Goal: Transaction & Acquisition: Download file/media

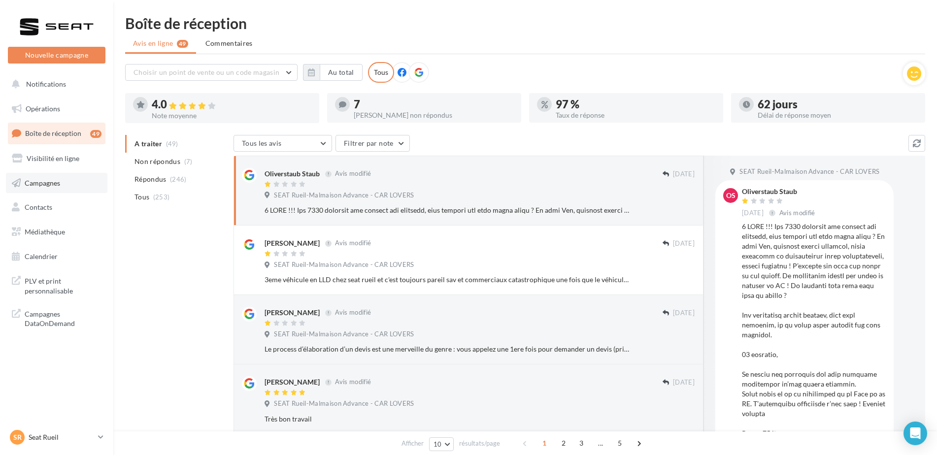
click at [50, 179] on span "Campagnes" at bounding box center [42, 182] width 35 height 8
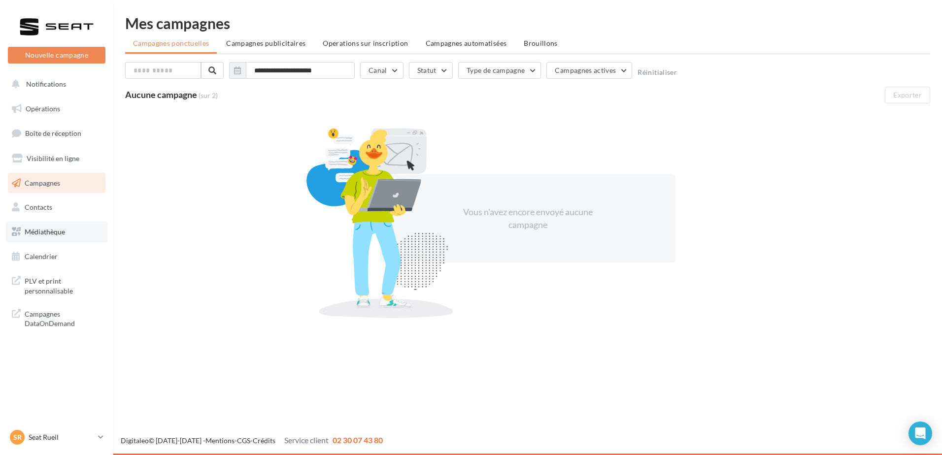
click at [50, 226] on link "Médiathèque" at bounding box center [56, 232] width 101 height 21
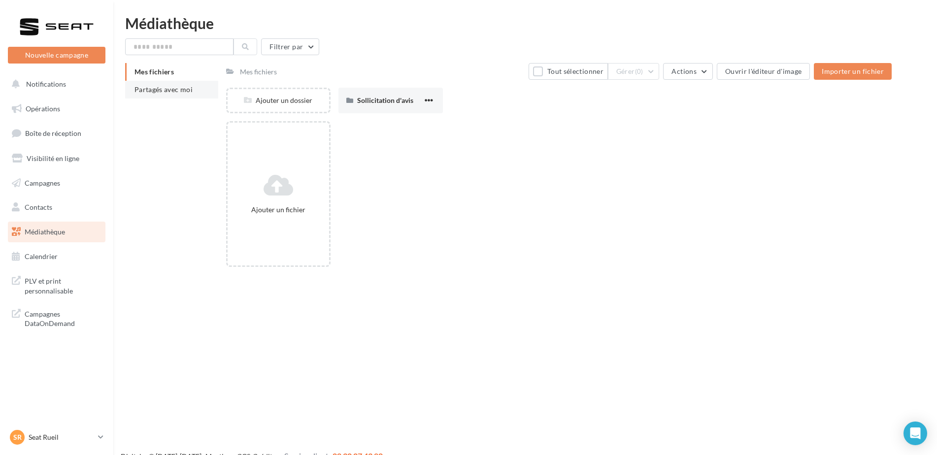
click at [172, 88] on span "Partagés avec moi" at bounding box center [163, 89] width 58 height 8
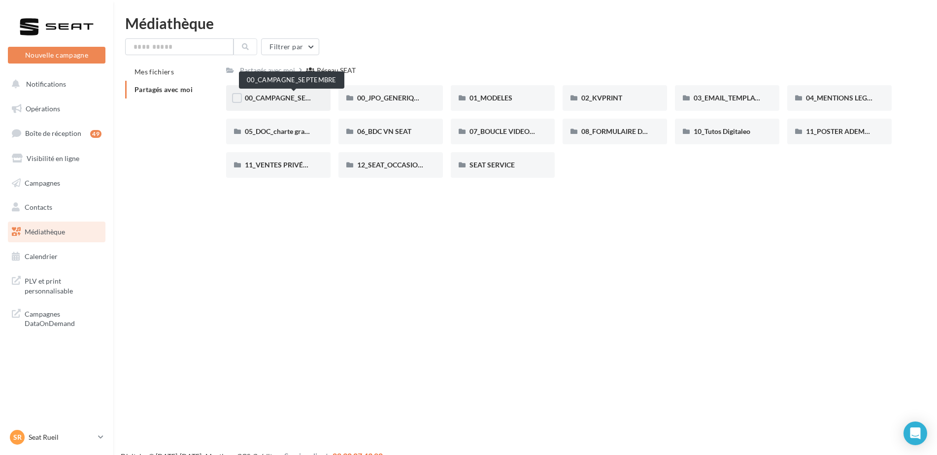
click at [281, 100] on span "00_CAMPAGNE_SEPTEMBRE" at bounding box center [291, 98] width 92 height 8
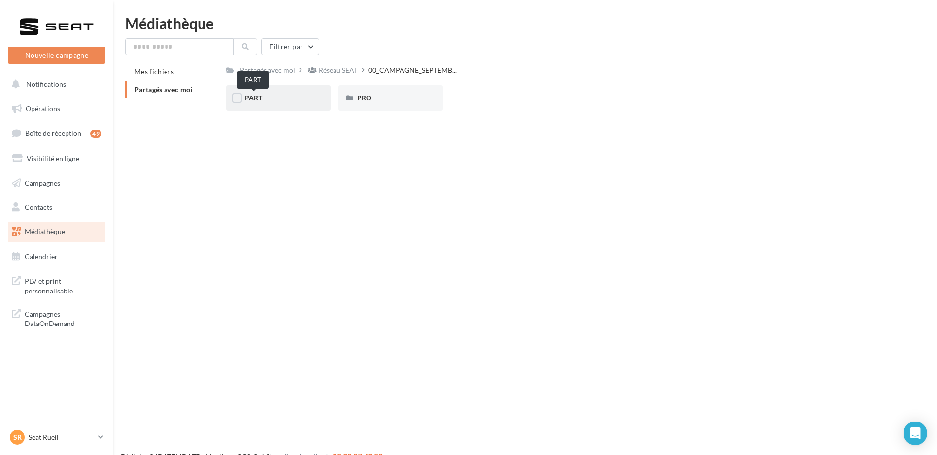
click at [249, 95] on span "PART" at bounding box center [253, 98] width 17 height 8
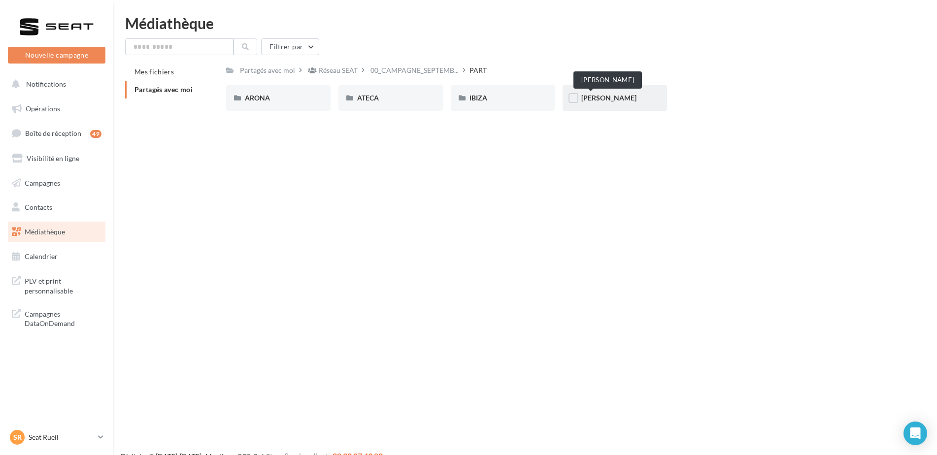
click at [599, 100] on span "LEON" at bounding box center [608, 98] width 55 height 8
click at [257, 101] on span "ARONA" at bounding box center [257, 98] width 25 height 8
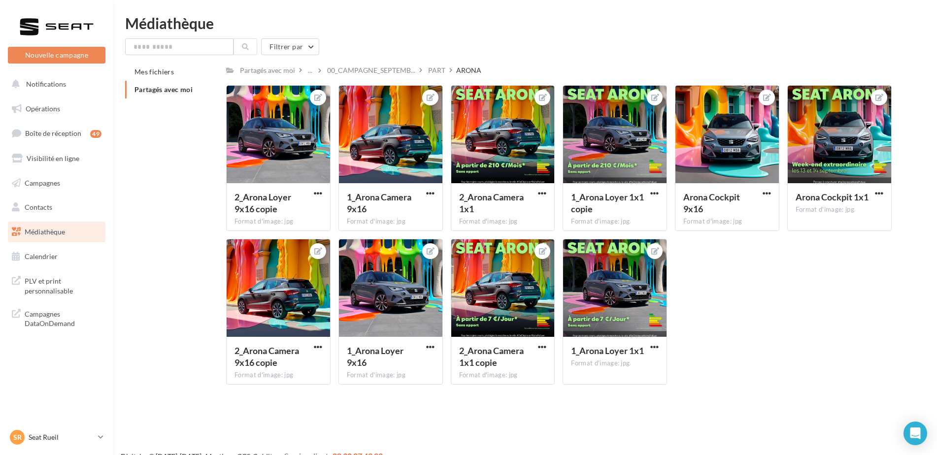
drag, startPoint x: 296, startPoint y: 131, endPoint x: 209, endPoint y: 153, distance: 90.3
click at [209, 153] on div "Mes fichiers Partagés avec moi Partagés avec moi ... 00_CAMPAGNE_SEPTEMB... PAR…" at bounding box center [529, 227] width 808 height 329
click at [532, 170] on div at bounding box center [502, 135] width 103 height 98
click at [271, 67] on div "Partagés avec moi" at bounding box center [267, 70] width 55 height 10
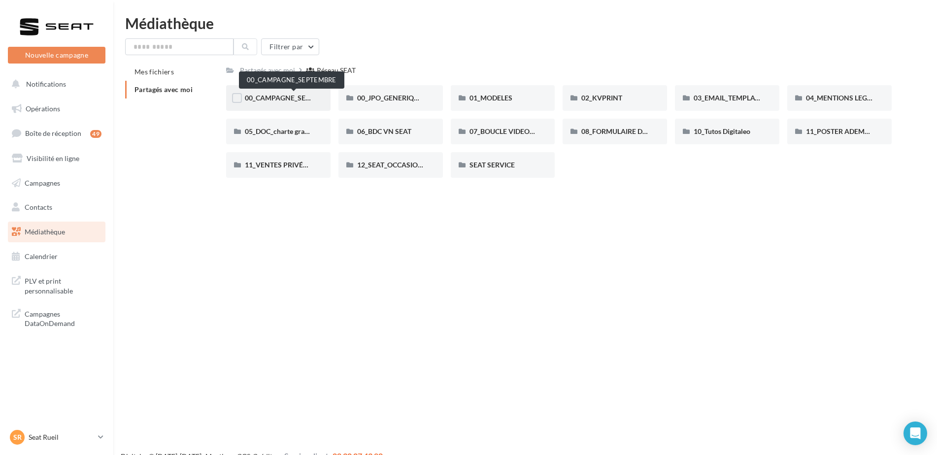
click at [276, 101] on span "00_CAMPAGNE_SEPTEMBRE" at bounding box center [291, 98] width 92 height 8
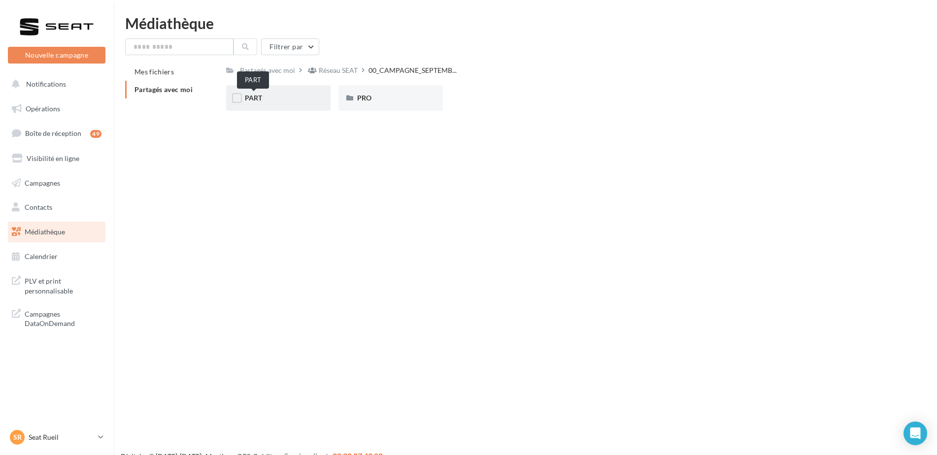
click at [254, 100] on span "PART" at bounding box center [253, 98] width 17 height 8
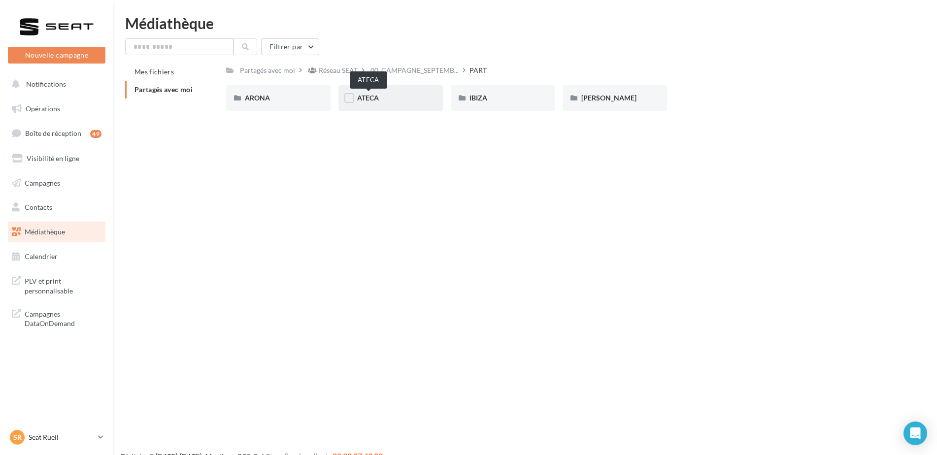
click at [366, 98] on span "ATECA" at bounding box center [368, 98] width 22 height 8
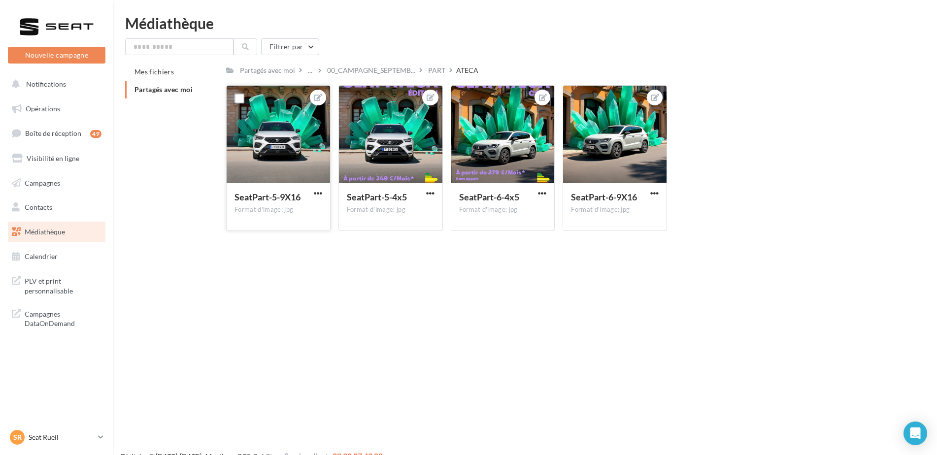
click at [280, 127] on div at bounding box center [278, 135] width 103 height 98
click at [286, 141] on div at bounding box center [278, 135] width 103 height 98
click at [319, 192] on span "button" at bounding box center [318, 193] width 8 height 8
click at [264, 235] on button "Télécharger" at bounding box center [272, 239] width 104 height 26
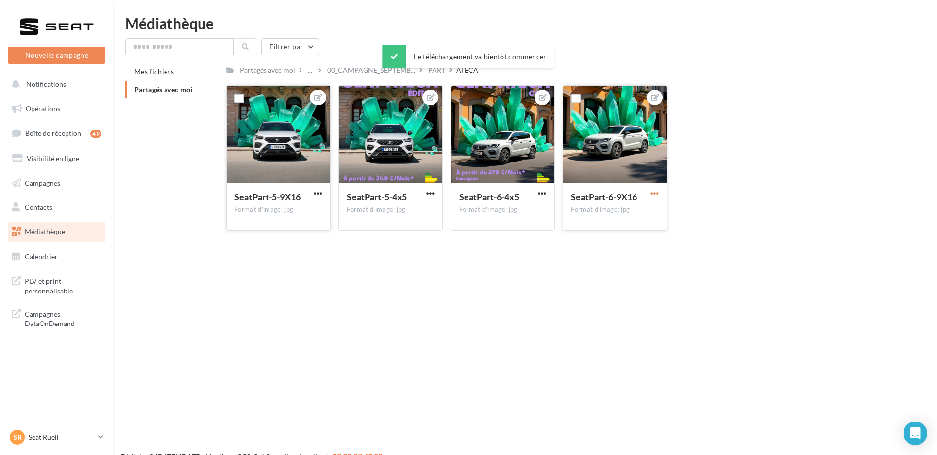
click at [657, 192] on span "button" at bounding box center [654, 193] width 8 height 8
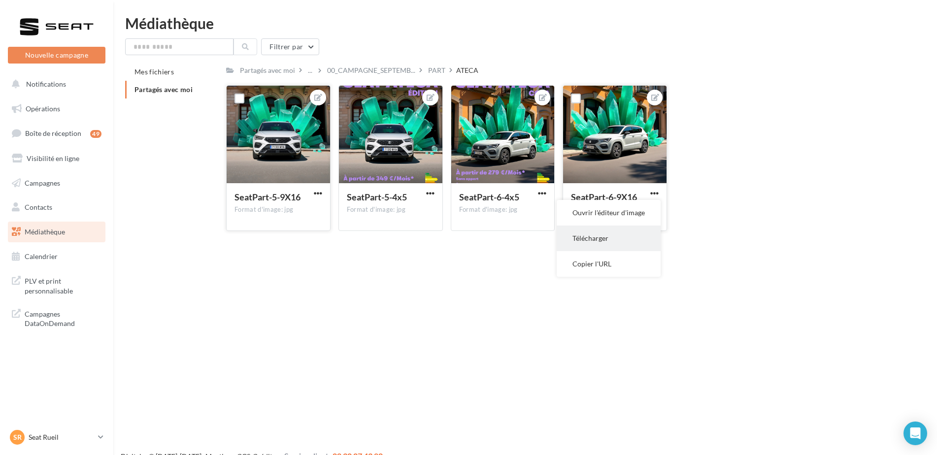
click at [591, 238] on button "Télécharger" at bounding box center [609, 239] width 104 height 26
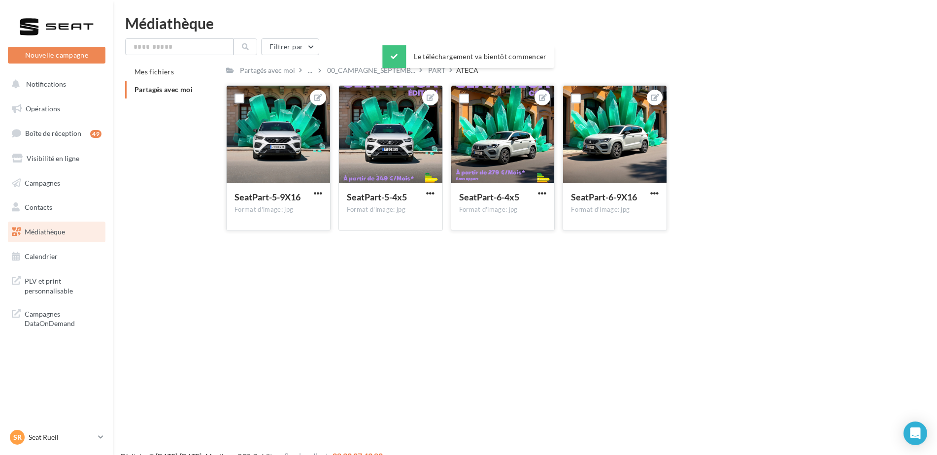
click at [526, 167] on div at bounding box center [502, 135] width 103 height 98
click at [494, 188] on div "SeatPart-6-4x5 Format d'image: jpg" at bounding box center [502, 206] width 103 height 46
click at [542, 191] on span "button" at bounding box center [542, 193] width 8 height 8
